Goal: Understand process/instructions

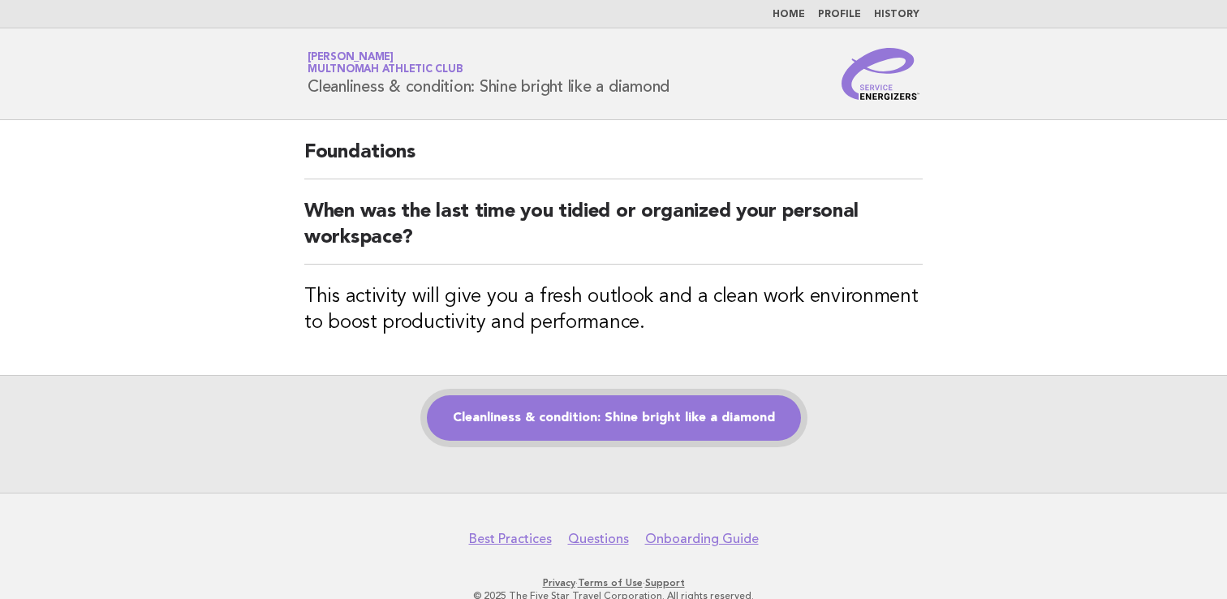
click at [567, 405] on link "Cleanliness & condition: Shine bright like a diamond" at bounding box center [614, 417] width 374 height 45
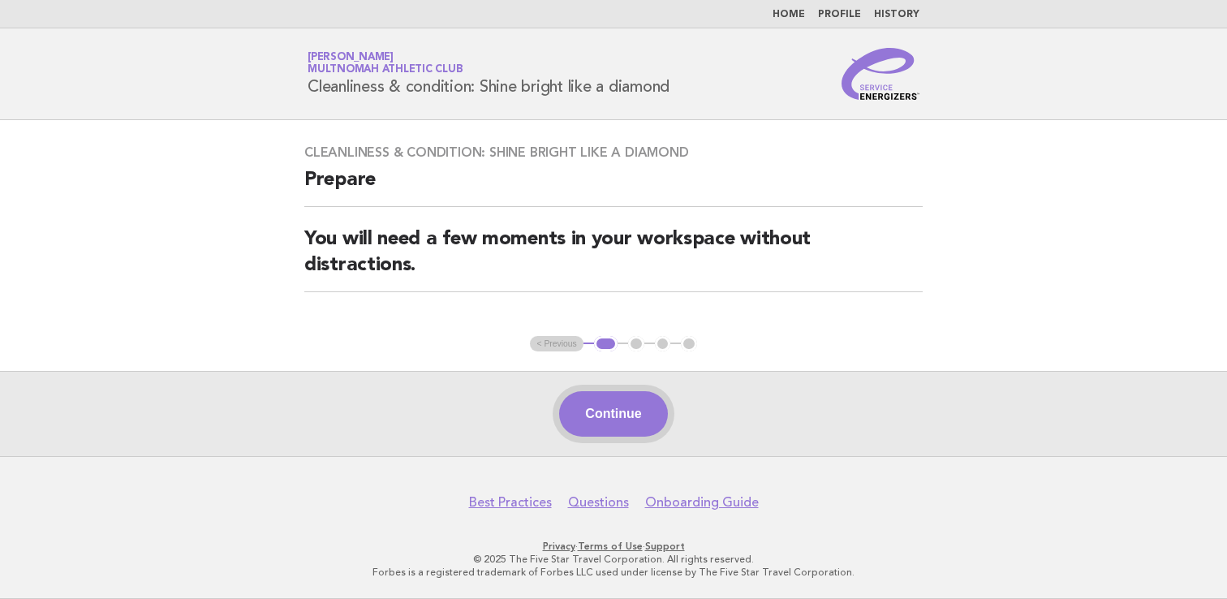
click at [590, 407] on button "Continue" at bounding box center [613, 413] width 108 height 45
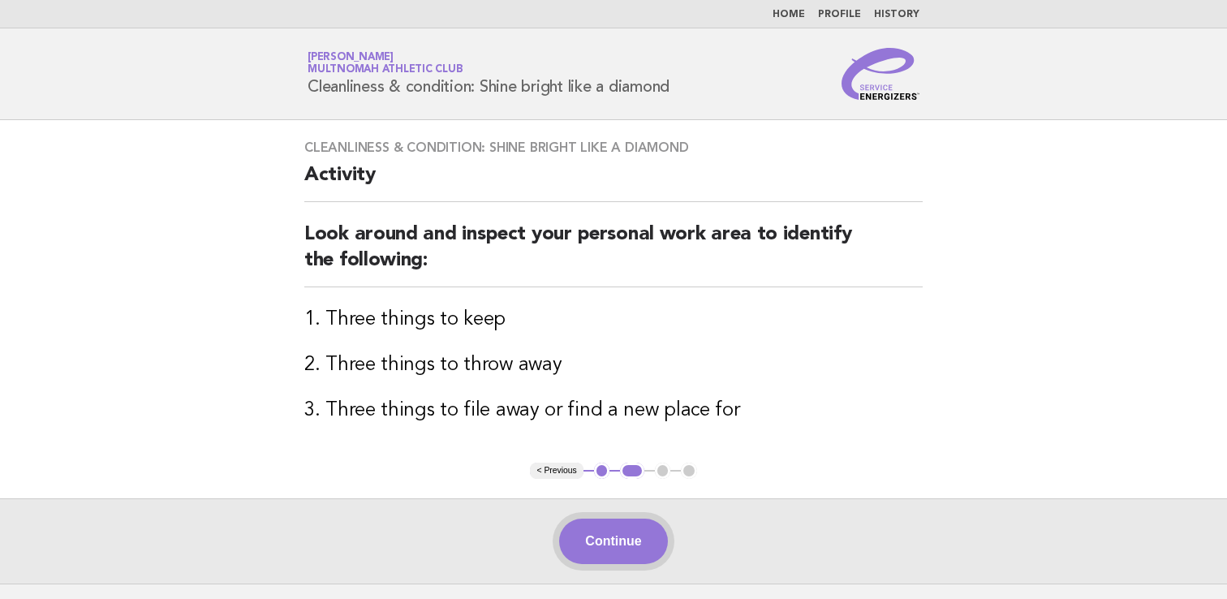
click at [590, 533] on button "Continue" at bounding box center [613, 541] width 108 height 45
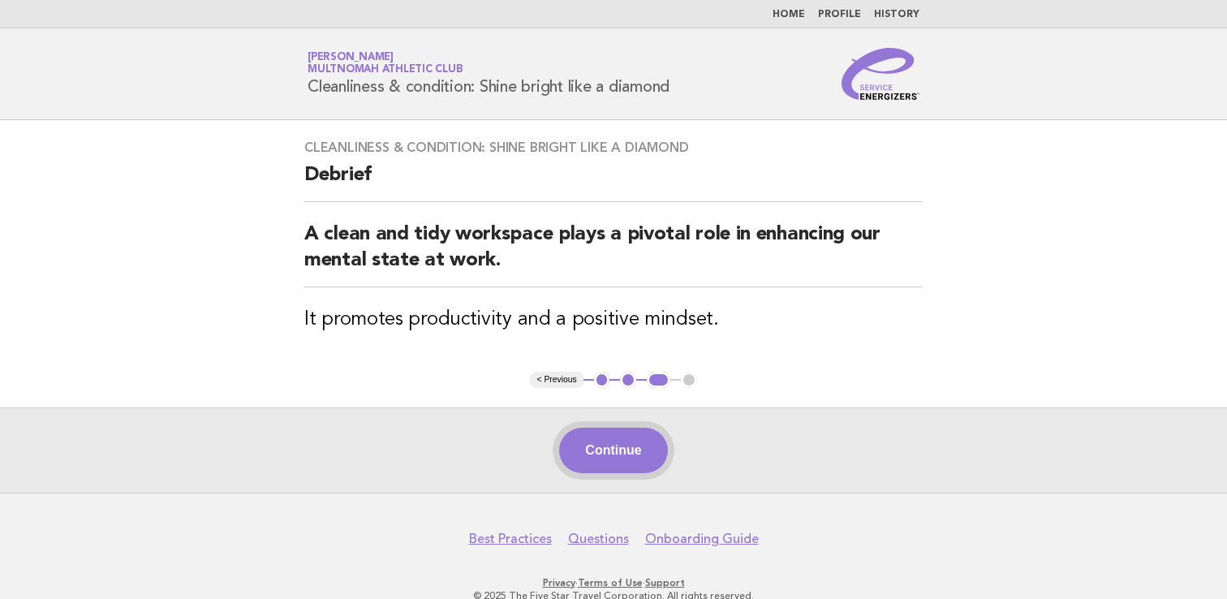
click at [637, 459] on button "Continue" at bounding box center [613, 450] width 108 height 45
